Goal: Complete application form

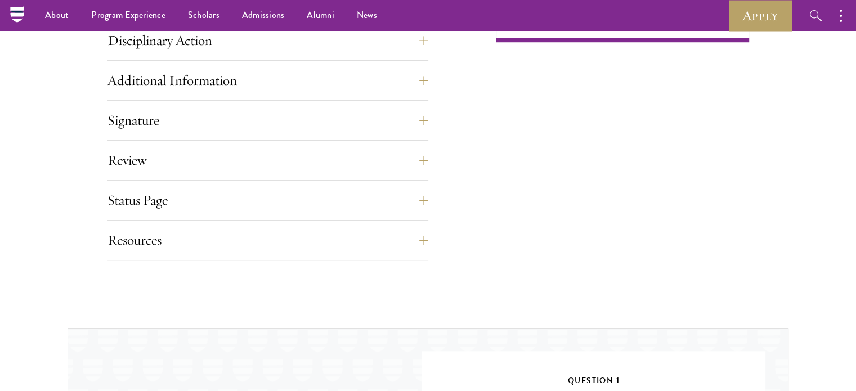
scroll to position [768, 0]
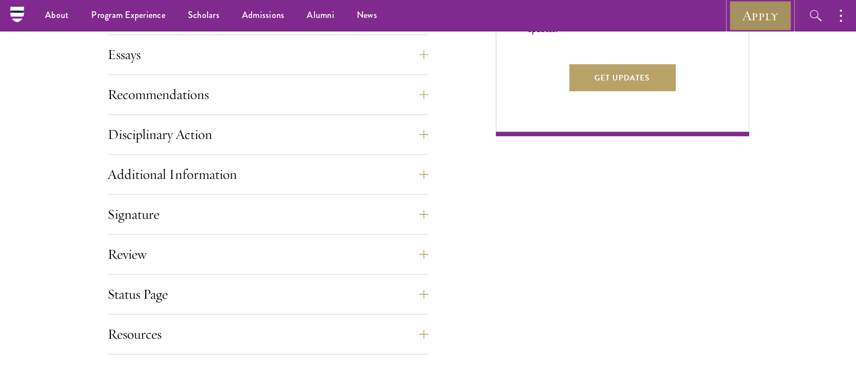
click at [761, 15] on link "Apply" at bounding box center [760, 15] width 63 height 31
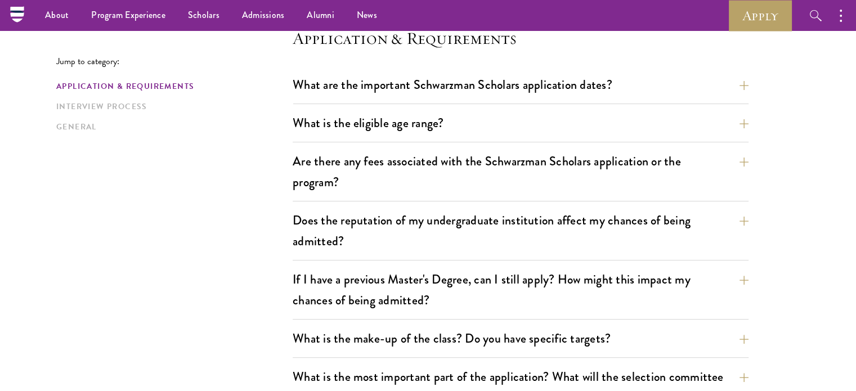
scroll to position [266, 0]
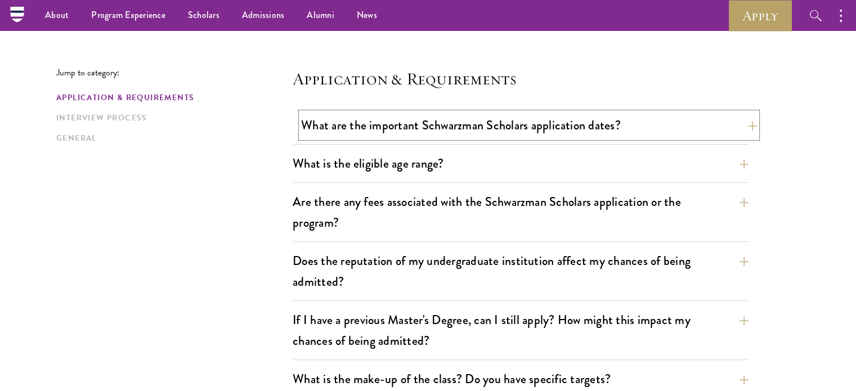
click at [720, 118] on button "What are the important Schwarzman Scholars application dates?" at bounding box center [529, 125] width 456 height 25
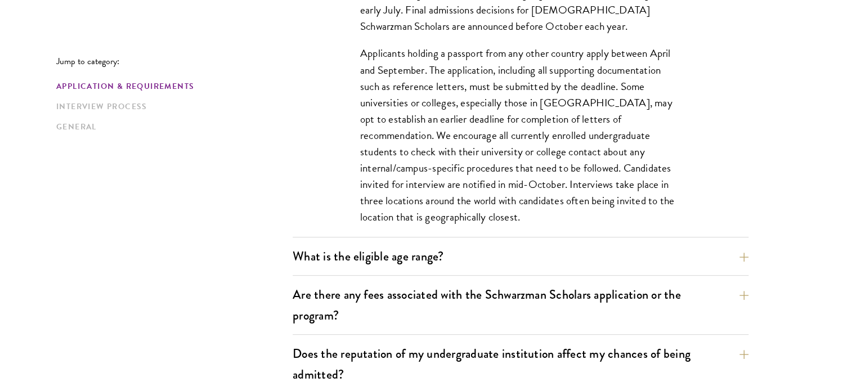
scroll to position [524, 0]
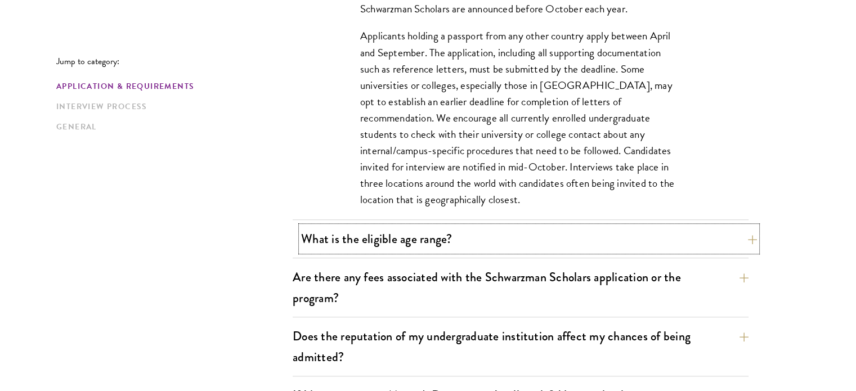
click at [650, 233] on button "What is the eligible age range?" at bounding box center [529, 238] width 456 height 25
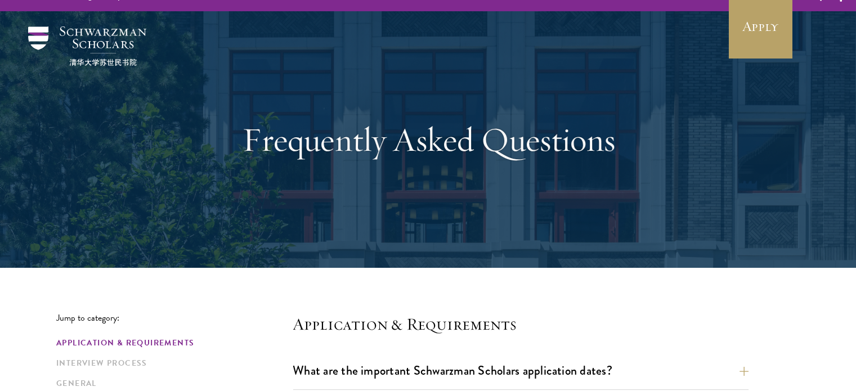
scroll to position [0, 0]
